Goal: Transaction & Acquisition: Purchase product/service

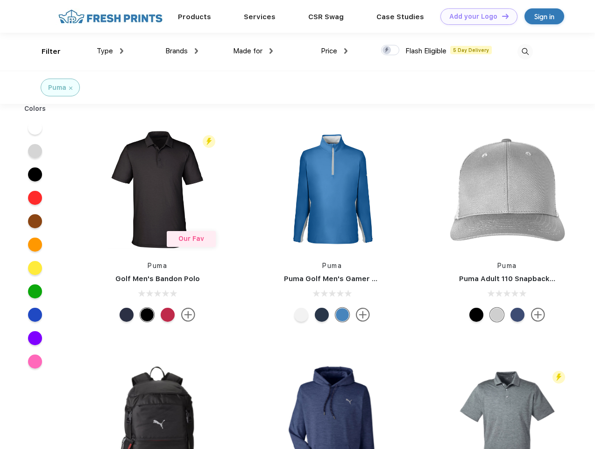
scroll to position [0, 0]
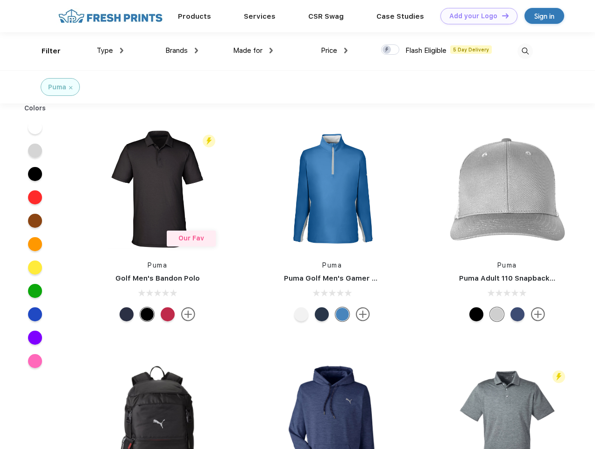
click at [476, 16] on link "Add your Logo Design Tool" at bounding box center [479, 16] width 77 height 16
click at [45, 51] on div "Filter" at bounding box center [51, 51] width 19 height 11
click at [110, 50] on span "Type" at bounding box center [105, 50] width 16 height 8
click at [182, 50] on span "Brands" at bounding box center [176, 50] width 22 height 8
click at [253, 50] on span "Made for" at bounding box center [247, 50] width 29 height 8
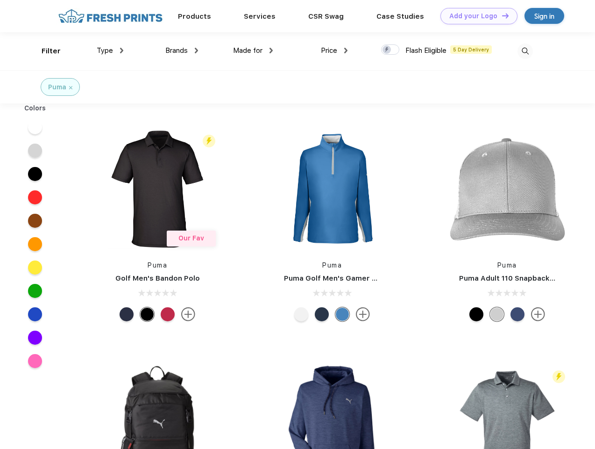
click at [335, 50] on span "Price" at bounding box center [329, 50] width 16 height 8
click at [391, 50] on div at bounding box center [390, 49] width 18 height 10
click at [387, 50] on input "checkbox" at bounding box center [384, 47] width 6 height 6
click at [525, 51] on img at bounding box center [525, 50] width 15 height 15
click at [35, 127] on div at bounding box center [35, 126] width 36 height 23
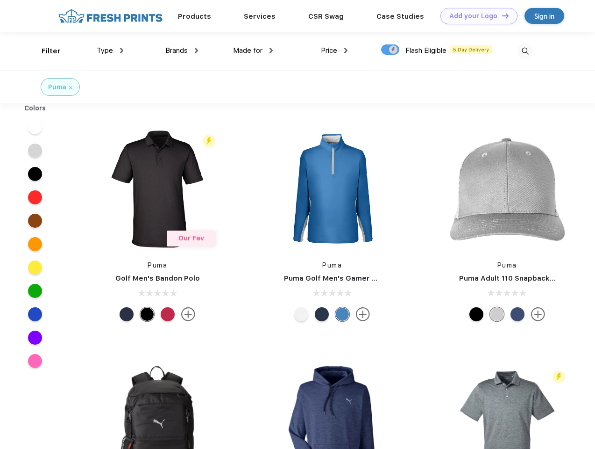
click at [35, 150] on div at bounding box center [35, 150] width 36 height 23
